Goal: Information Seeking & Learning: Learn about a topic

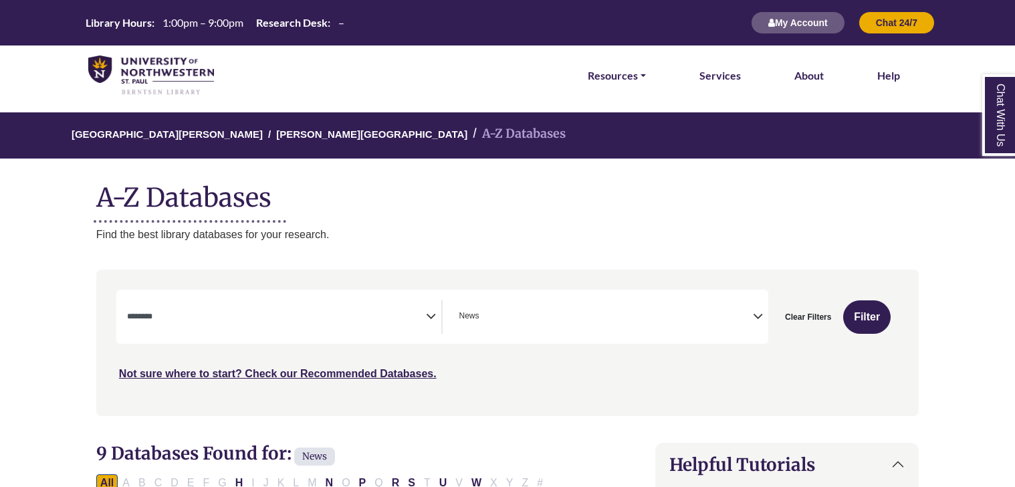
select select "Database Subject Filter"
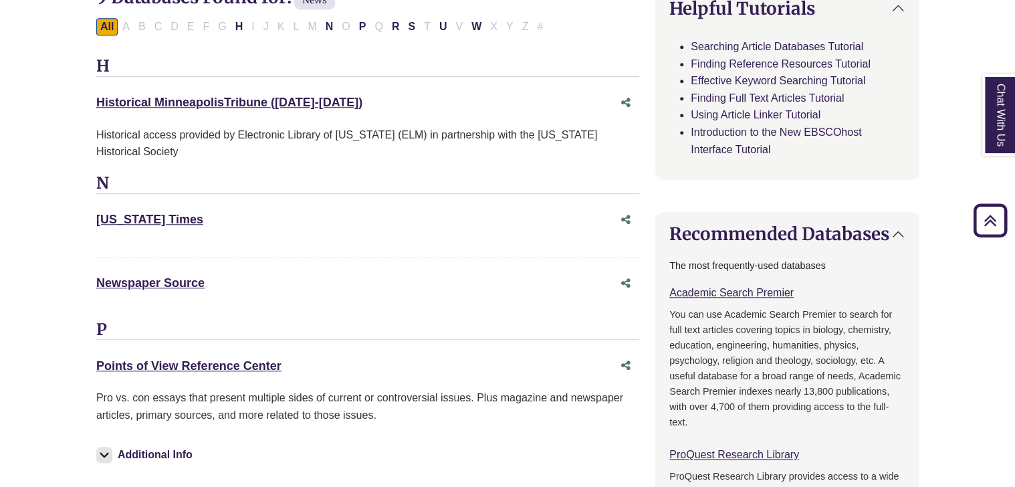
scroll to position [476, 0]
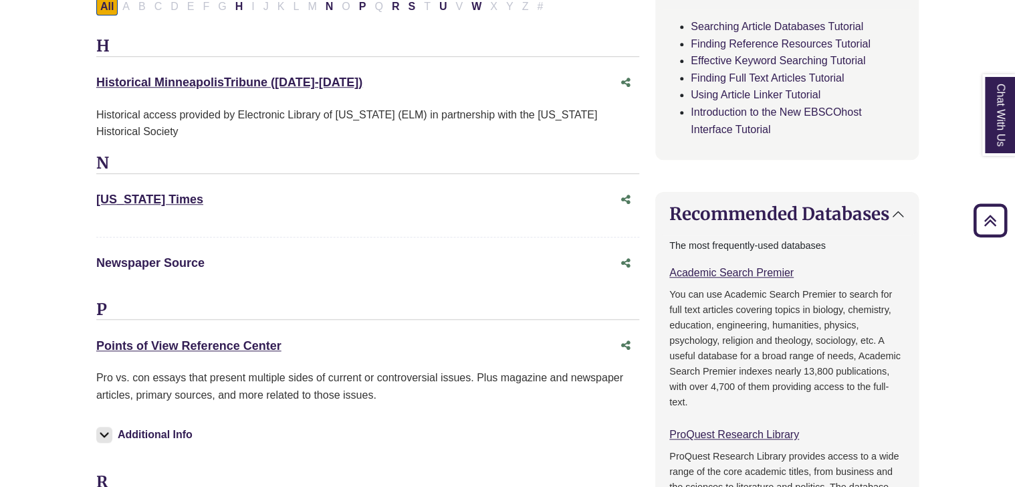
click at [165, 261] on link "Newspaper Source This link opens in a new window" at bounding box center [150, 262] width 108 height 13
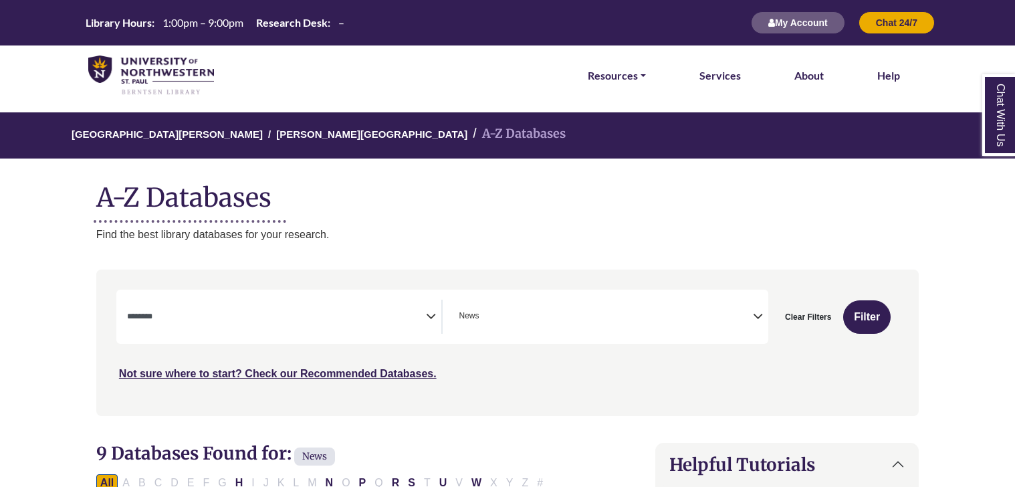
select select "Database Subject Filter"
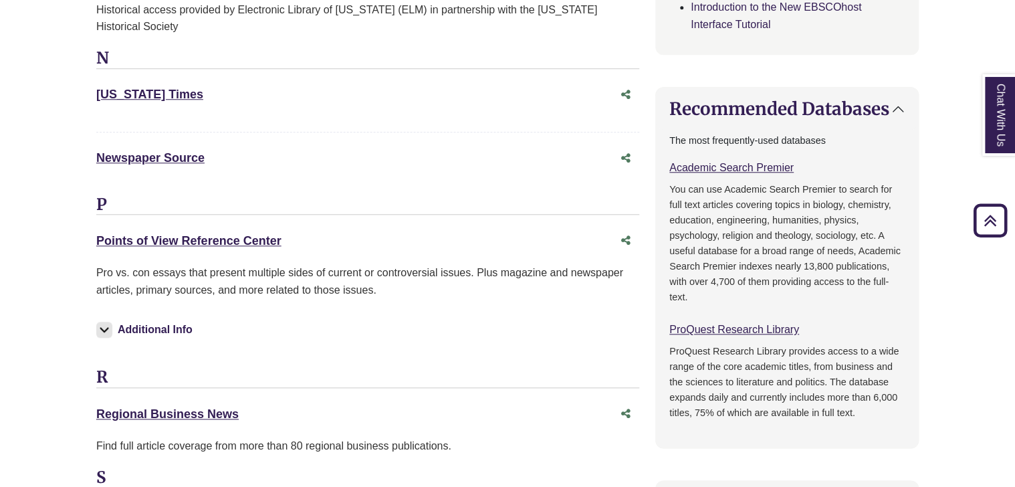
scroll to position [580, 0]
click at [183, 158] on link "Newspaper Source This link opens in a new window" at bounding box center [150, 158] width 108 height 13
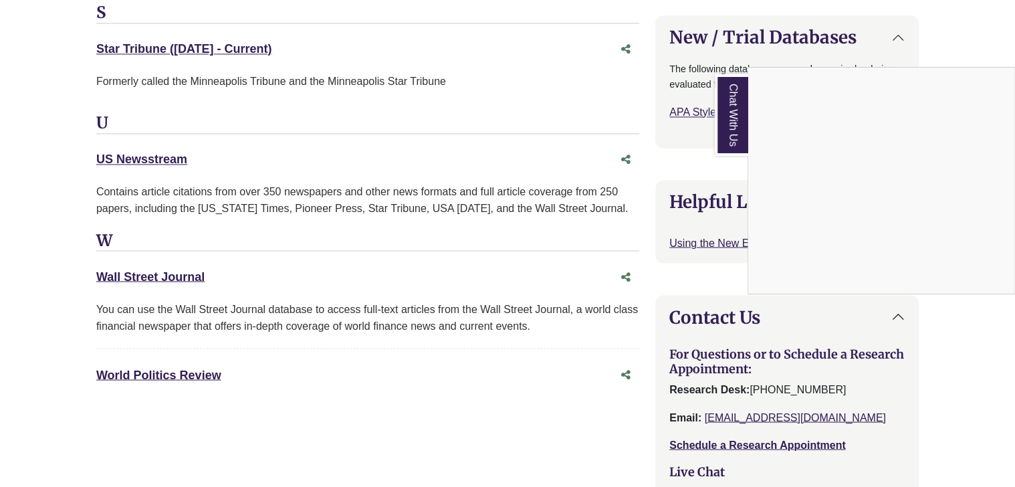
scroll to position [1046, 0]
click at [183, 273] on div "Chat With Us" at bounding box center [507, 243] width 1015 height 487
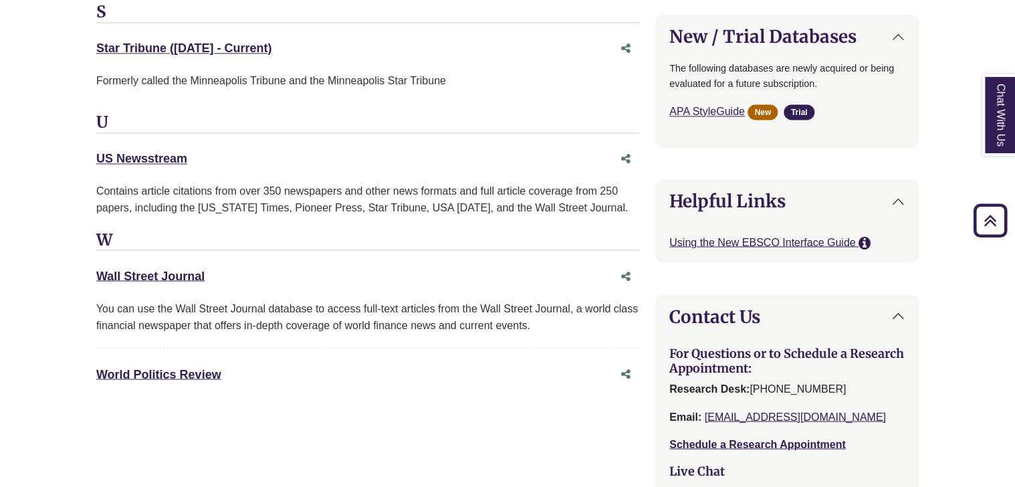
click at [152, 282] on div "Wall Street Journal This link opens in a new window" at bounding box center [354, 275] width 516 height 19
click at [120, 272] on link "Wall Street Journal This link opens in a new window" at bounding box center [150, 275] width 108 height 13
